Goal: Navigation & Orientation: Find specific page/section

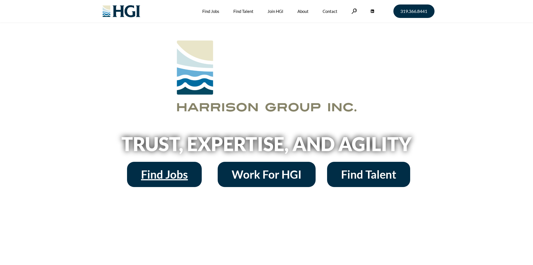
click at [168, 171] on span "Find Jobs" at bounding box center [164, 174] width 47 height 11
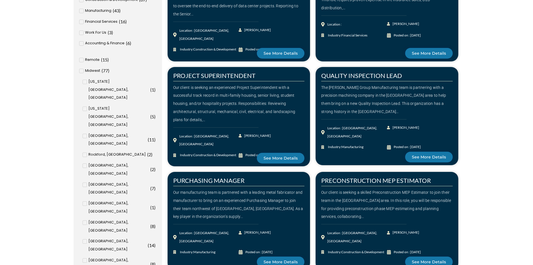
scroll to position [235, 0]
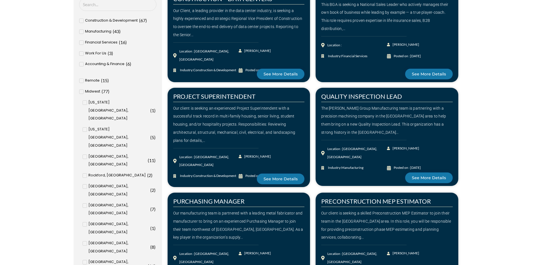
click at [86, 156] on icon at bounding box center [85, 156] width 2 height 1
click at [0, 0] on input "Milwaukee, WI ( 11 )" at bounding box center [0, 0] width 0 height 0
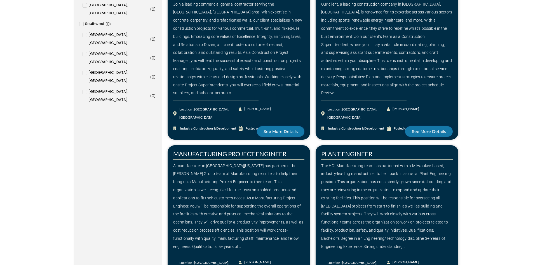
scroll to position [739, 0]
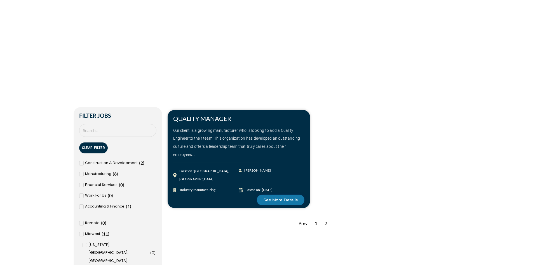
scroll to position [112, 0]
